Goal: Information Seeking & Learning: Find contact information

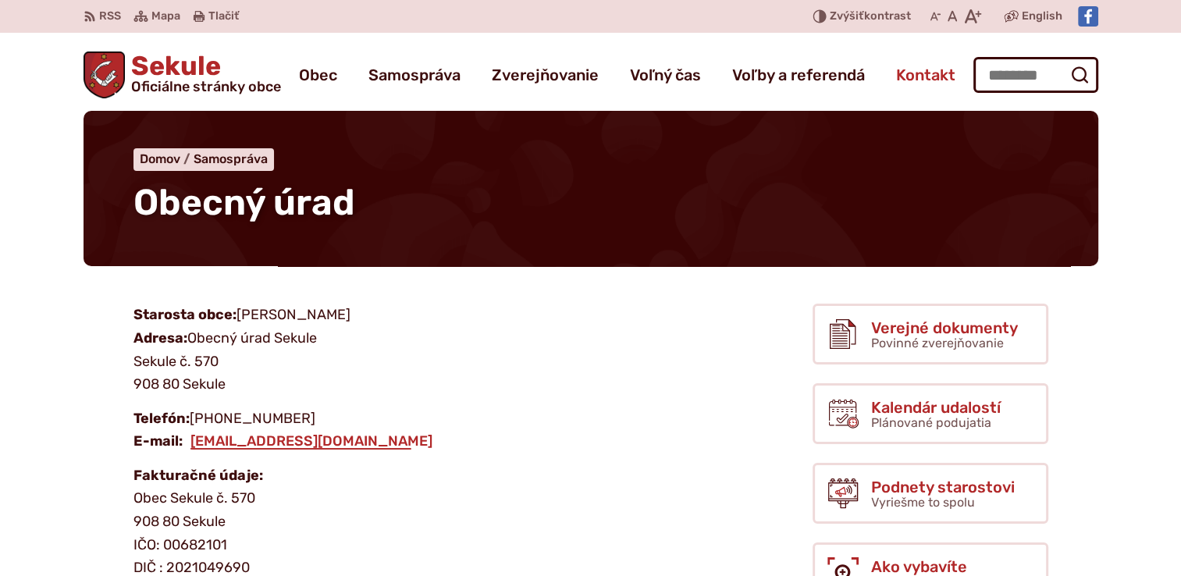
click at [915, 71] on span "Kontakt" at bounding box center [925, 75] width 59 height 44
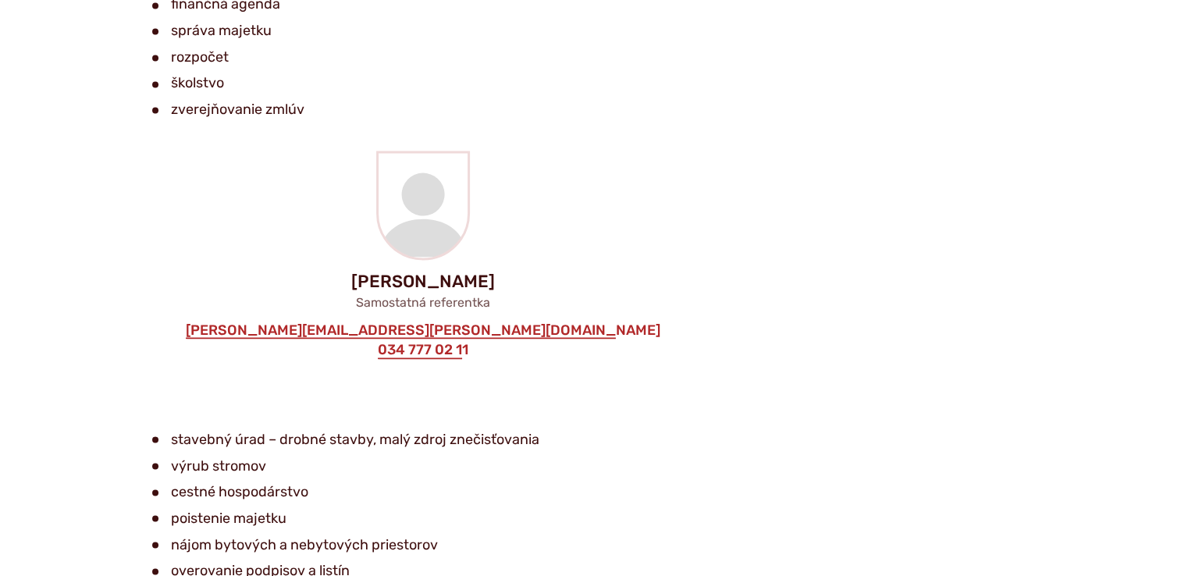
scroll to position [2576, 0]
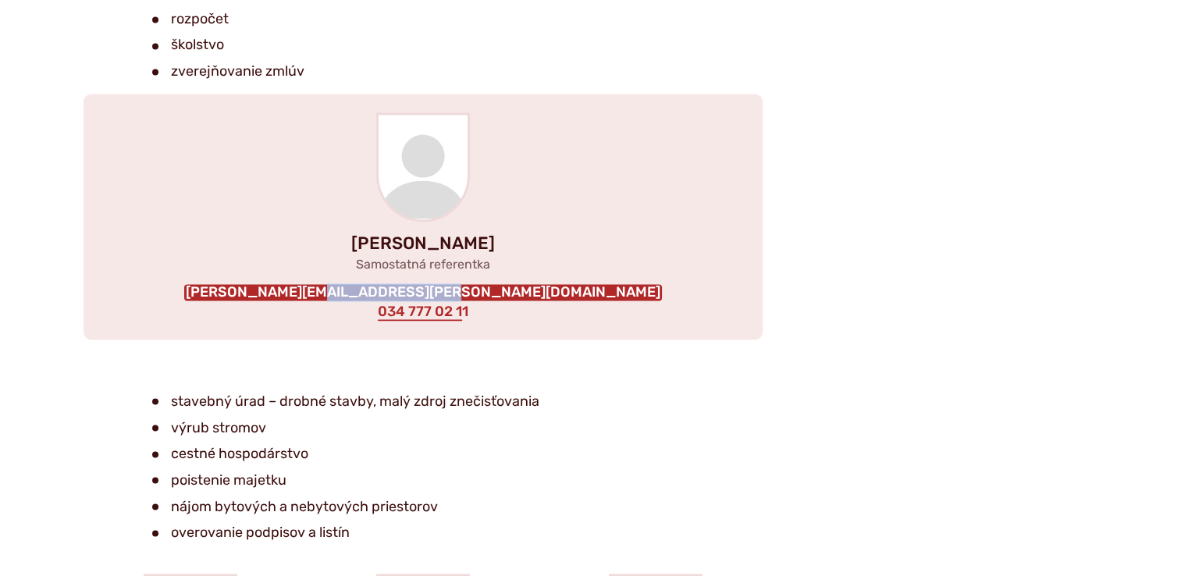
drag, startPoint x: 540, startPoint y: 289, endPoint x: 417, endPoint y: 290, distance: 123.3
click at [417, 290] on div "[PERSON_NAME] Samostatná referentka [PERSON_NAME][EMAIL_ADDRESS][PERSON_NAME][D…" at bounding box center [423, 217] width 679 height 246
copy link "[EMAIL_ADDRESS][DOMAIN_NAME]"
click at [393, 292] on link "[PERSON_NAME][EMAIL_ADDRESS][PERSON_NAME][DOMAIN_NAME]" at bounding box center [423, 292] width 478 height 17
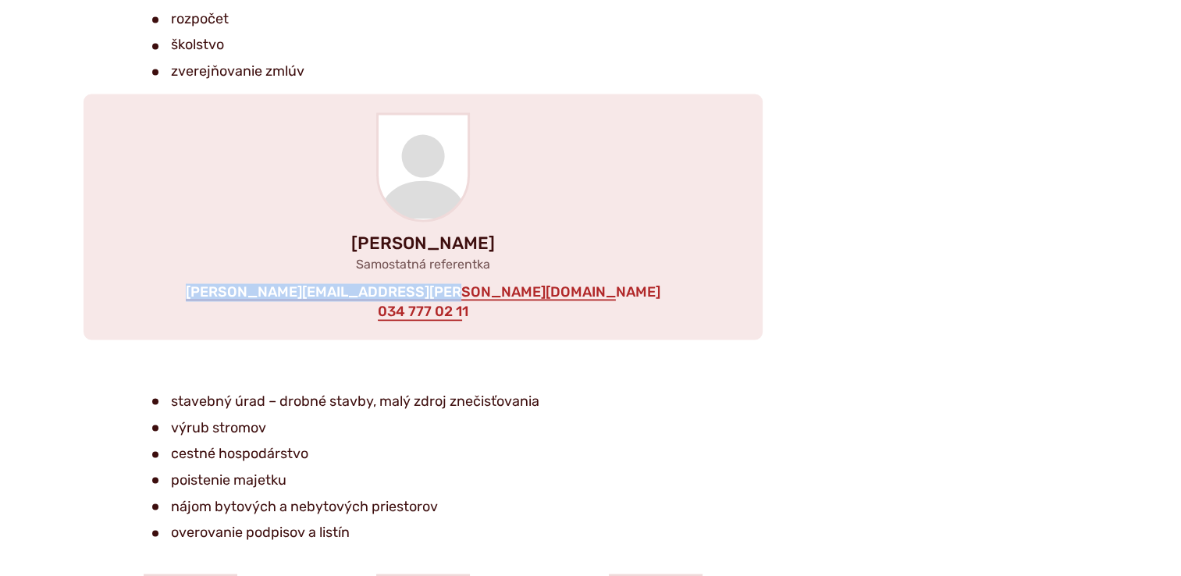
drag, startPoint x: 295, startPoint y: 290, endPoint x: 565, endPoint y: 301, distance: 270.4
click at [565, 301] on div "Mgr. Veronika Reichlová Samostatná referentka veronika.reichlova@obecsekule.sk …" at bounding box center [423, 217] width 679 height 246
copy link "veronika.reichlova@obecsekule.sk"
